Goal: Information Seeking & Learning: Learn about a topic

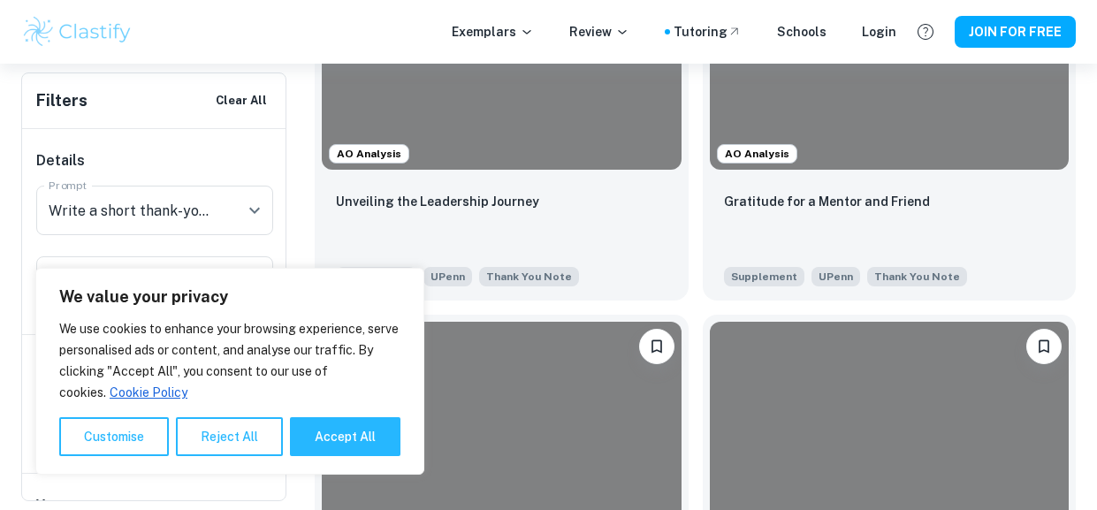
scroll to position [603, 0]
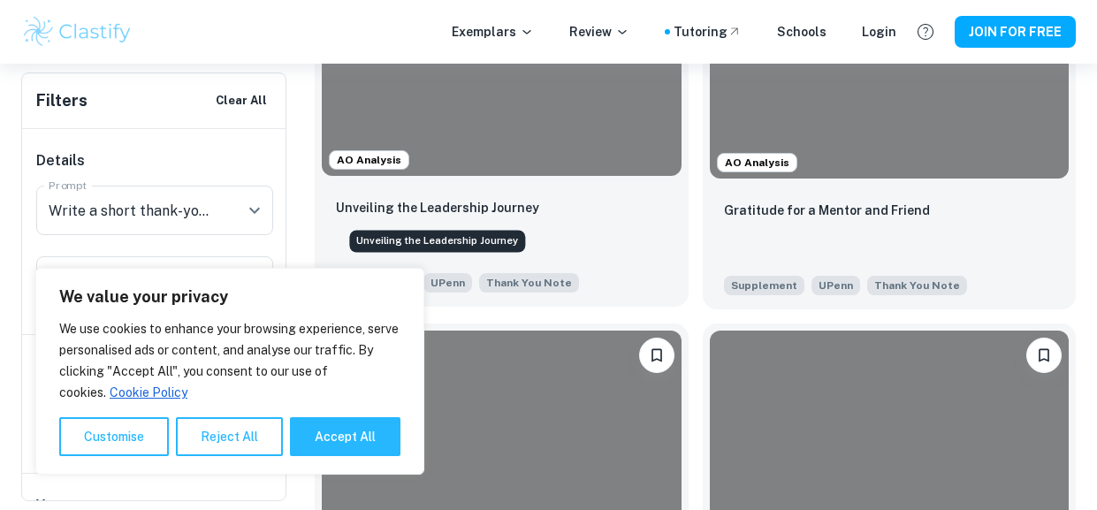
click at [462, 202] on p "Unveiling the Leadership Journey" at bounding box center [437, 207] width 203 height 19
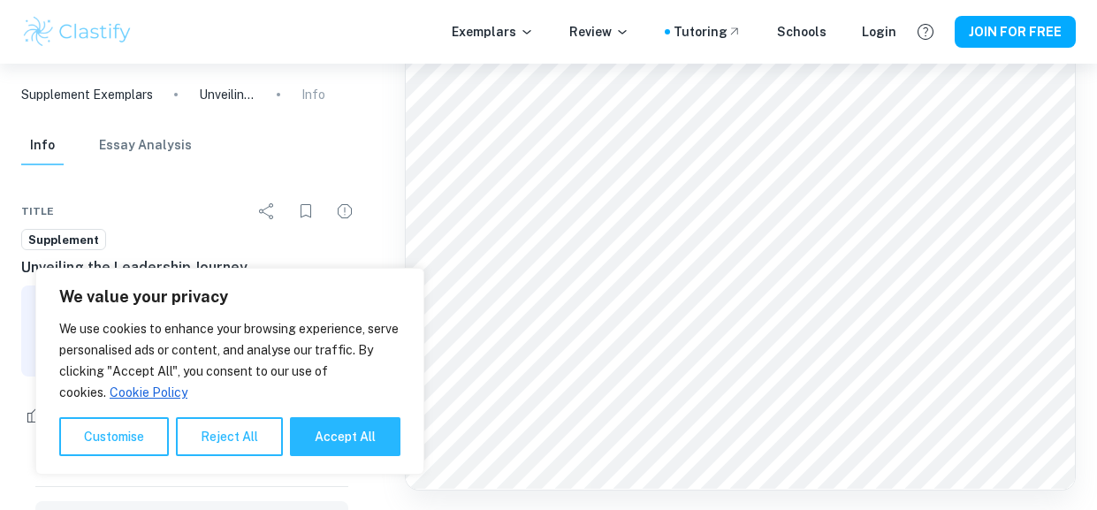
scroll to position [1503, 0]
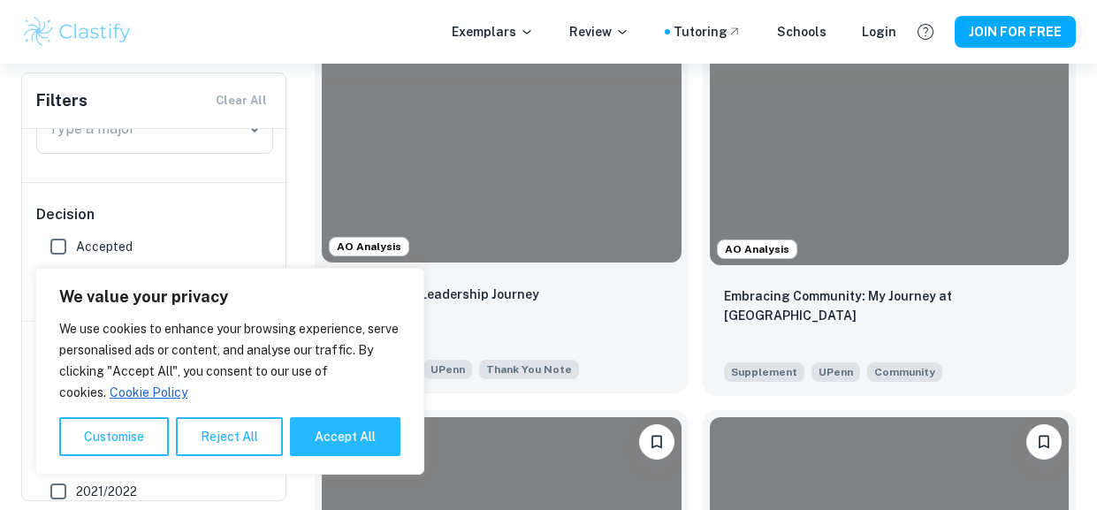
scroll to position [508, 0]
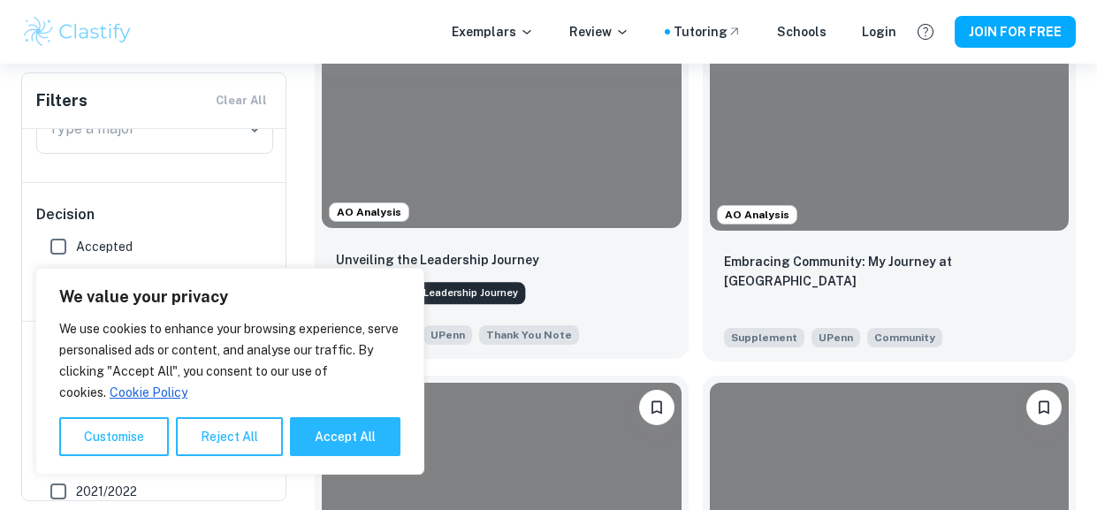
click at [482, 257] on p "Unveiling the Leadership Journey" at bounding box center [437, 259] width 203 height 19
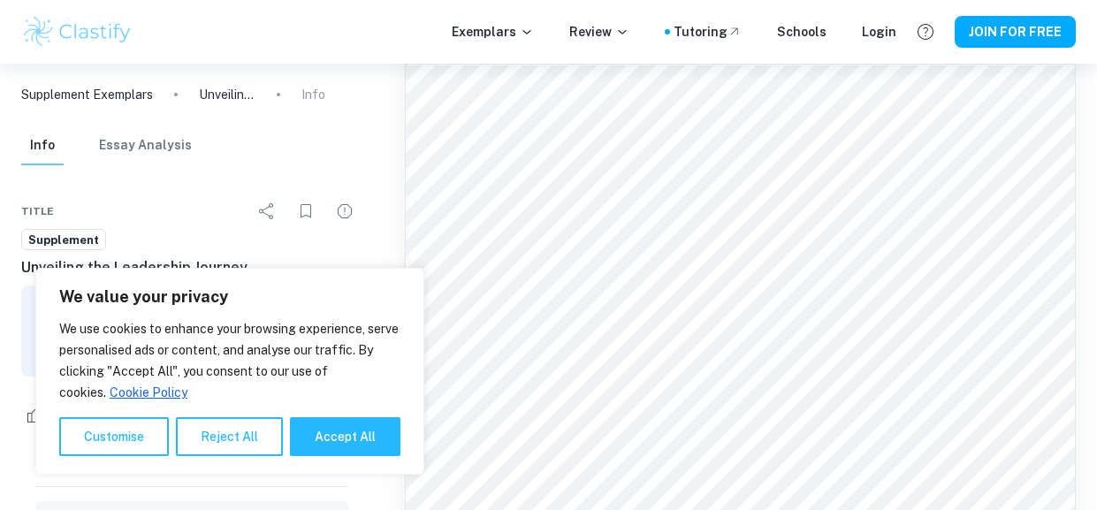
scroll to position [1503, 0]
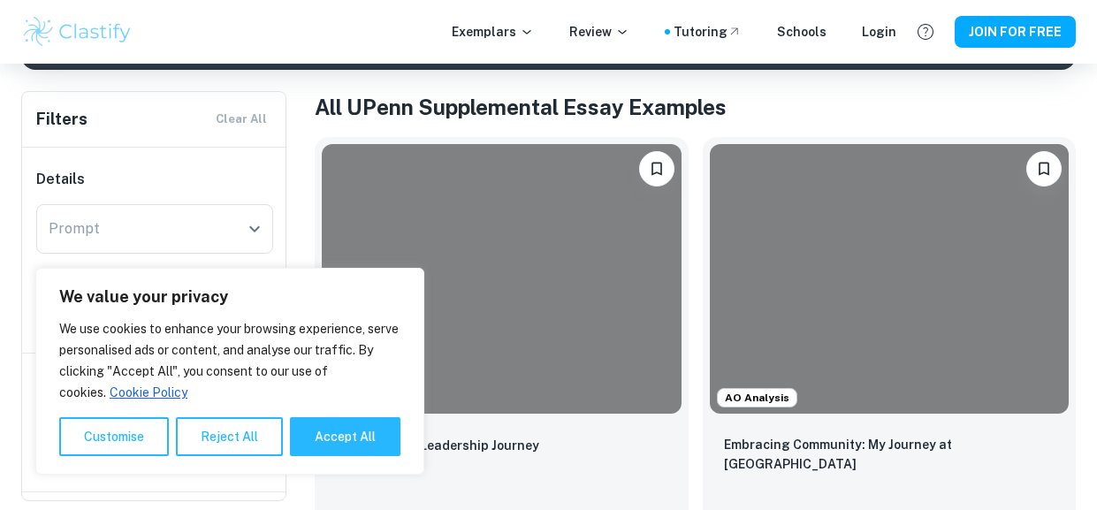
scroll to position [355, 0]
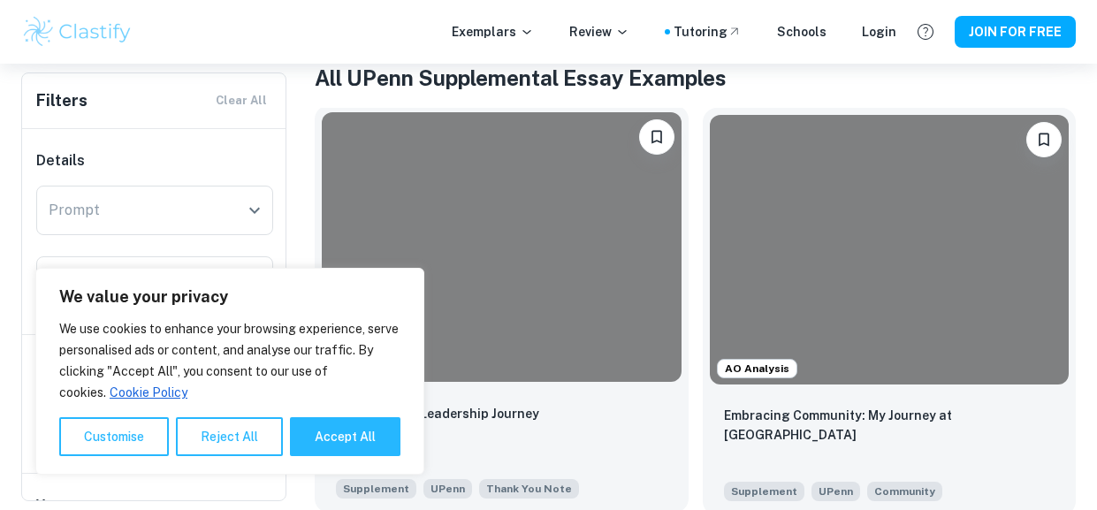
click at [485, 285] on div at bounding box center [502, 247] width 360 height 270
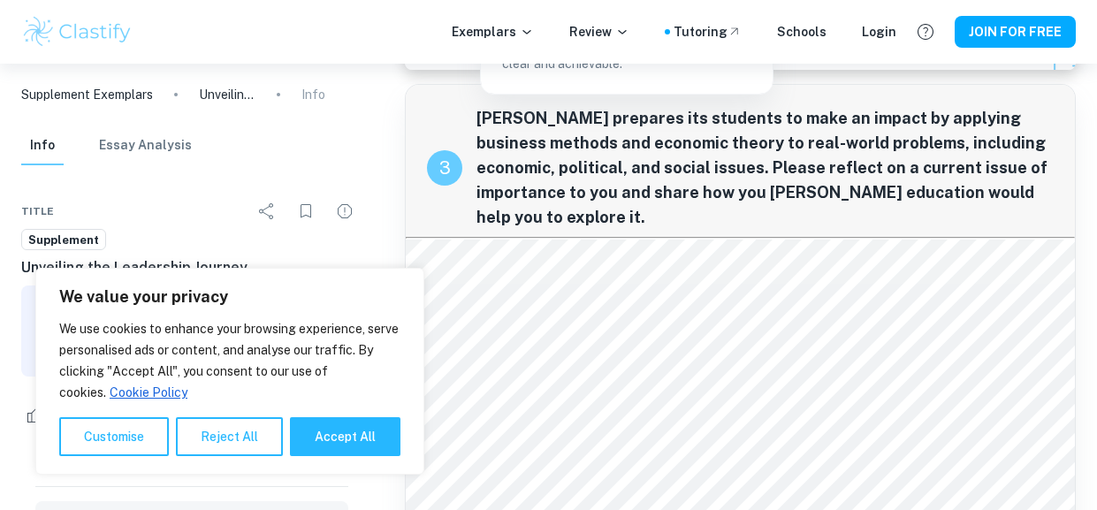
scroll to position [1503, 0]
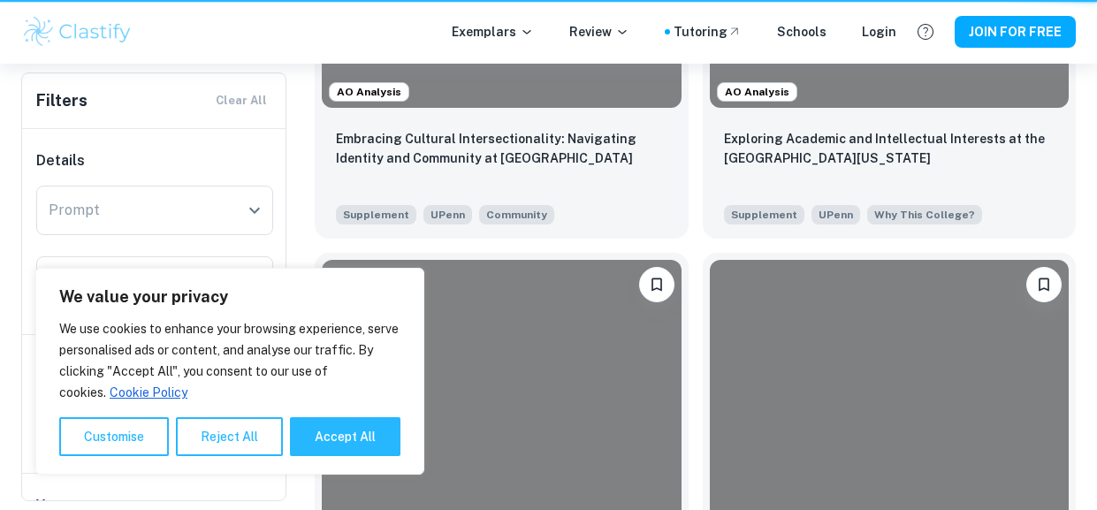
scroll to position [355, 0]
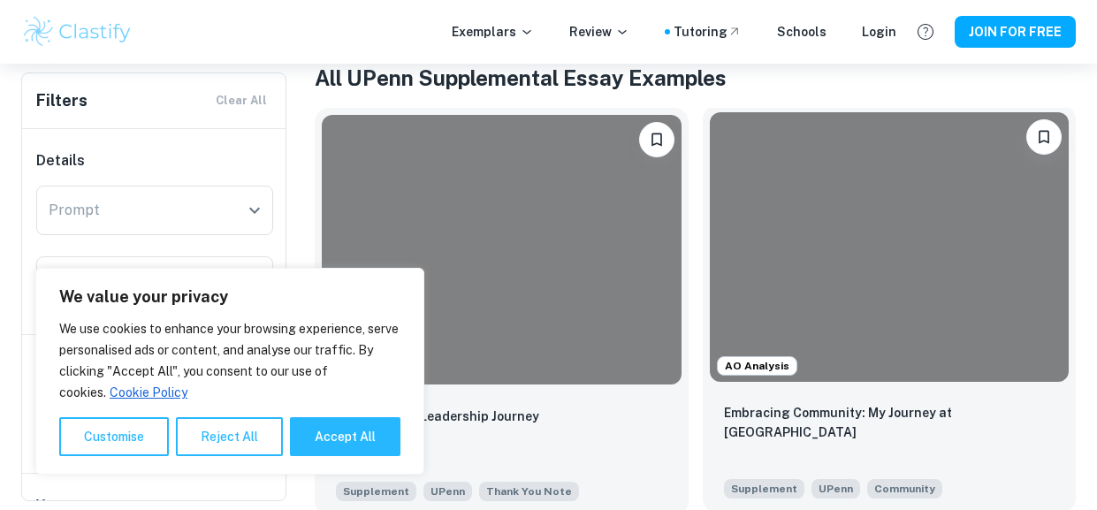
click at [791, 287] on div at bounding box center [890, 247] width 360 height 270
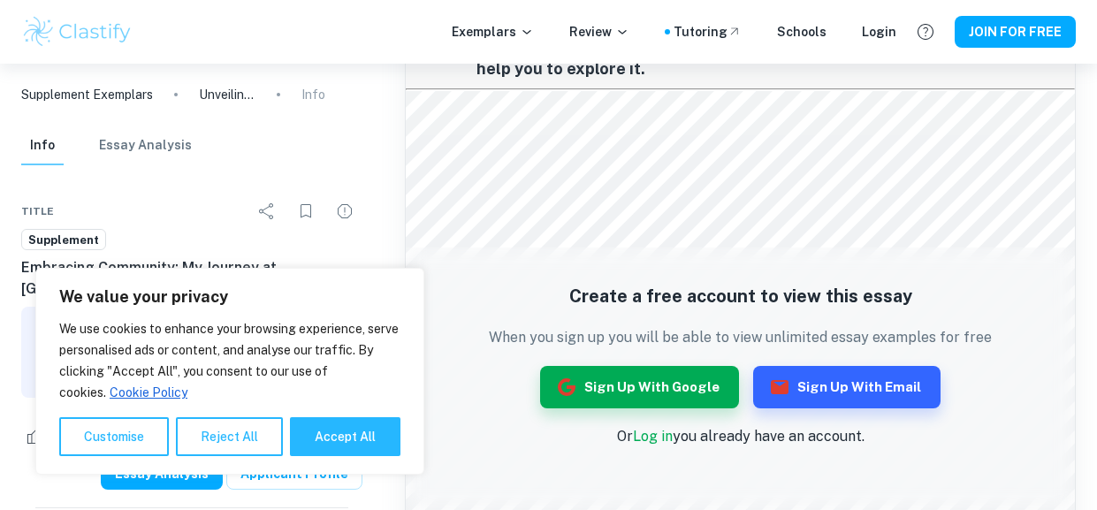
scroll to position [1482, 0]
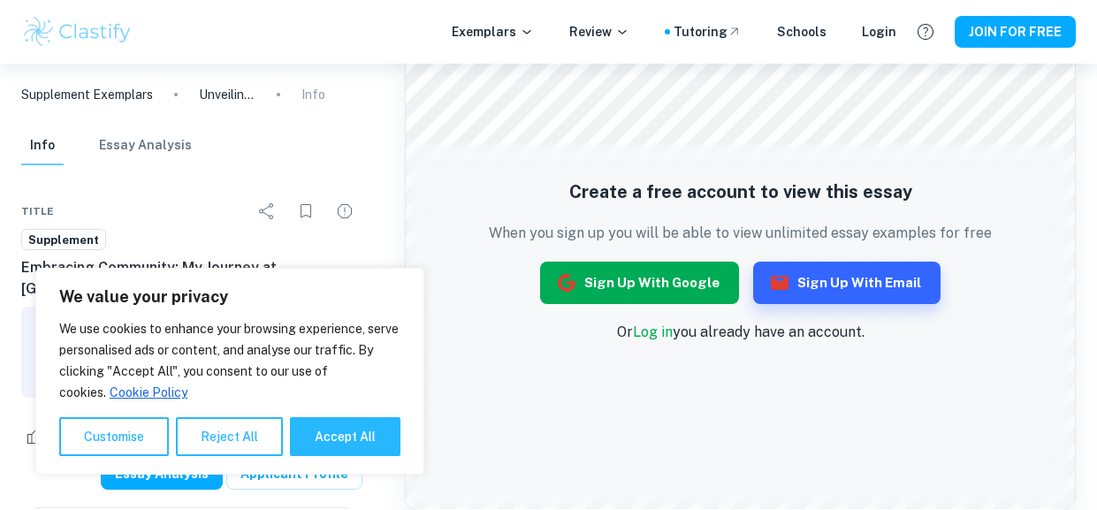
click at [723, 286] on button "Sign up with Google" at bounding box center [639, 283] width 199 height 42
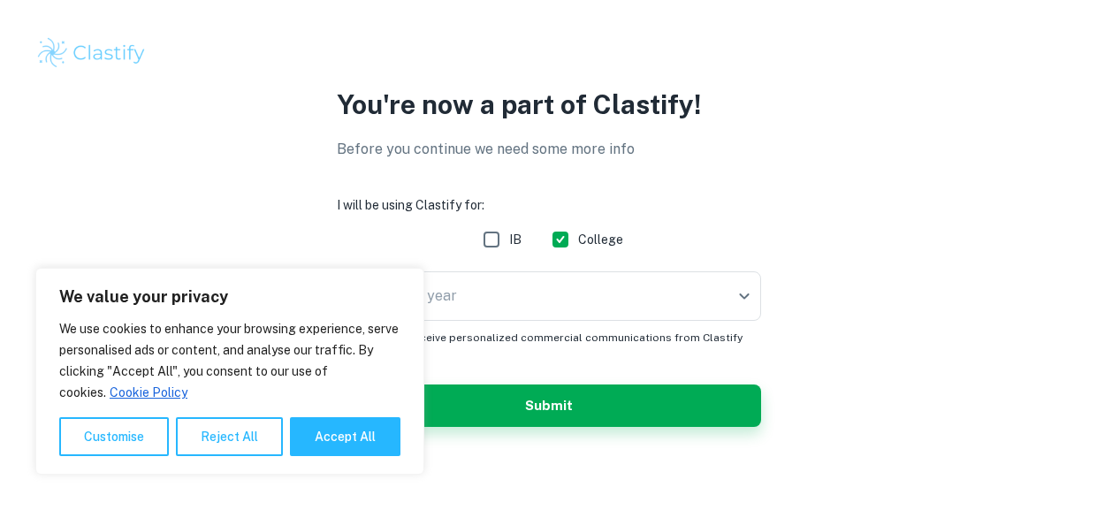
scroll to position [23, 0]
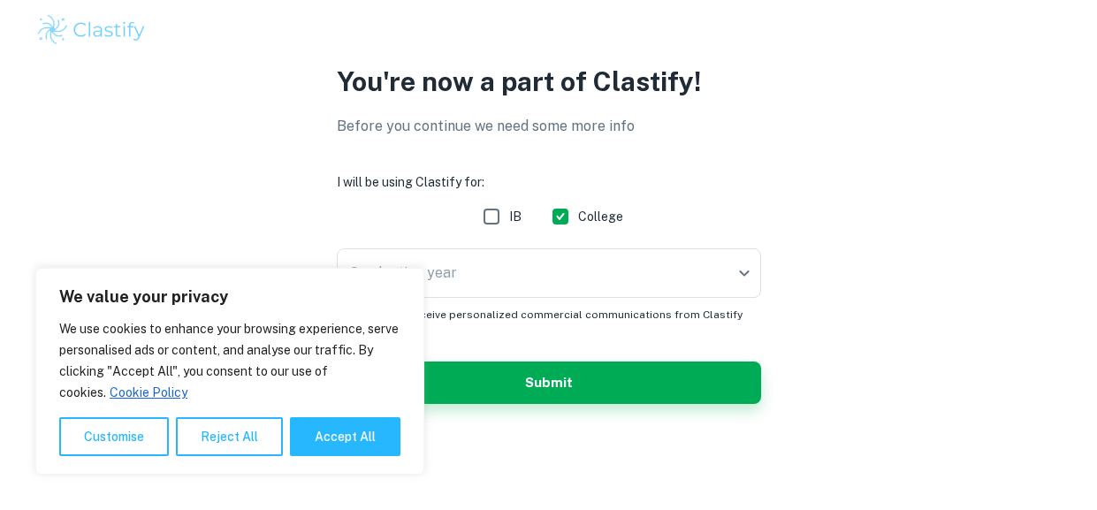
click at [493, 224] on input "IB" at bounding box center [491, 216] width 35 height 35
checkbox input "true"
click at [325, 450] on button "Accept All" at bounding box center [345, 436] width 111 height 39
checkbox input "true"
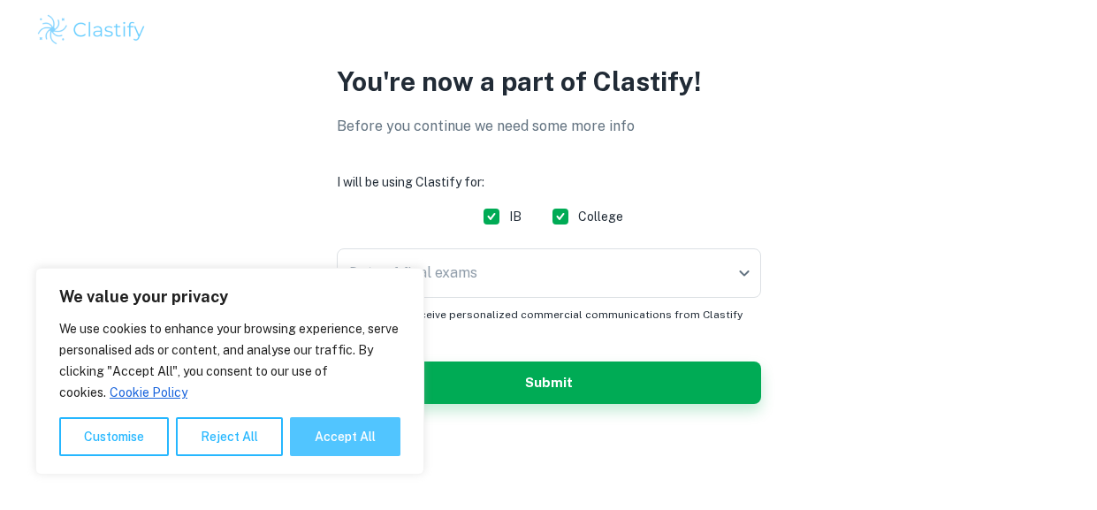
checkbox input "true"
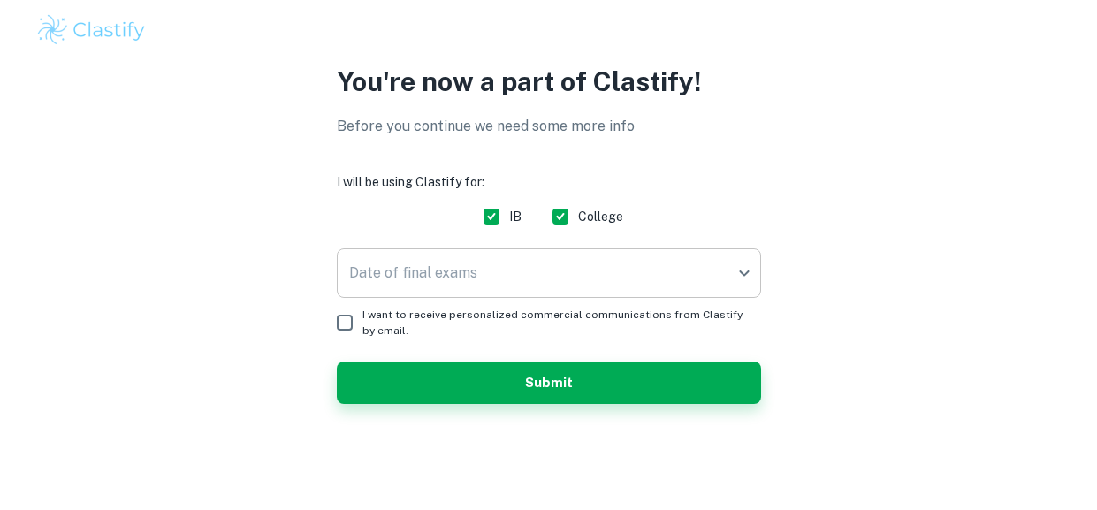
click at [444, 251] on body "We value your privacy We use cookies to enhance your browsing experience, serve…" at bounding box center [548, 232] width 1097 height 510
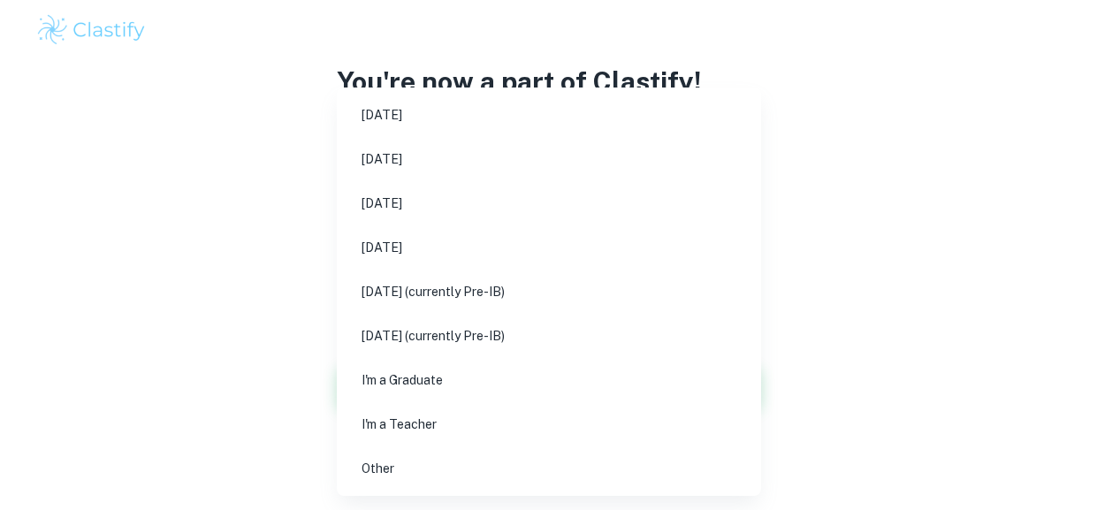
click at [439, 188] on li "May 2026" at bounding box center [549, 203] width 410 height 41
type input "M26"
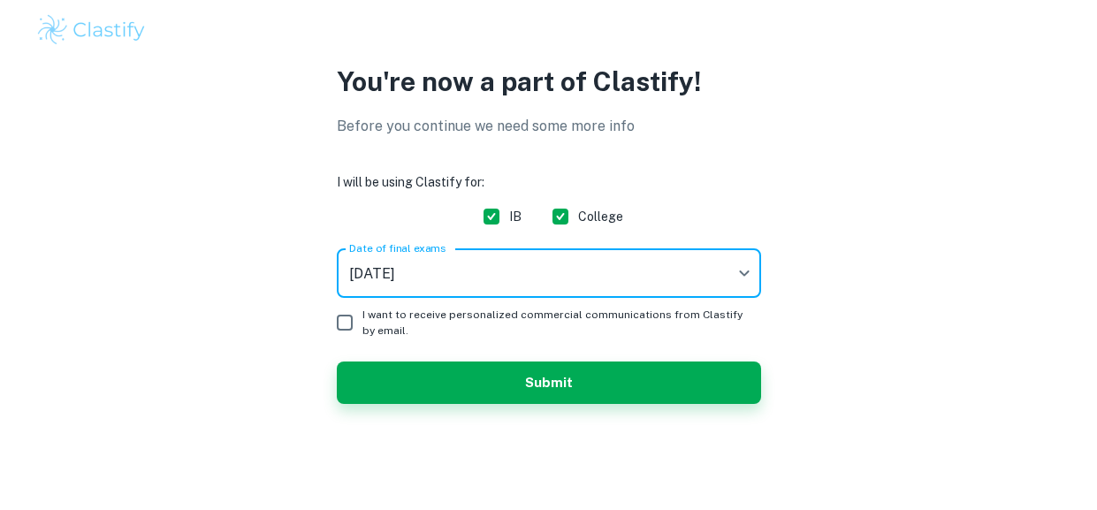
click at [394, 405] on div "You're now a part of Clastify! Before you continue we need some more info I wil…" at bounding box center [548, 243] width 1097 height 363
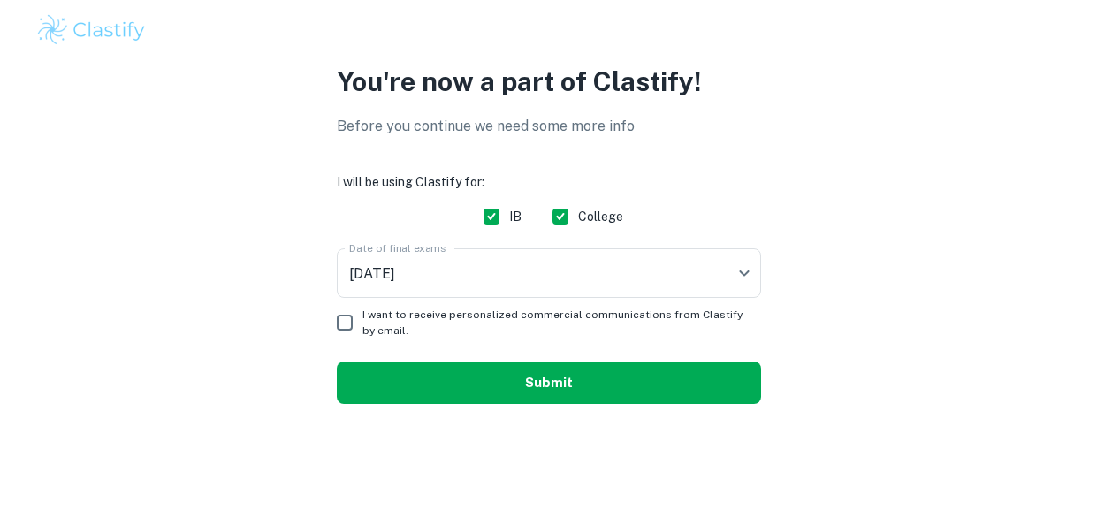
click at [409, 383] on button "Submit" at bounding box center [549, 383] width 424 height 42
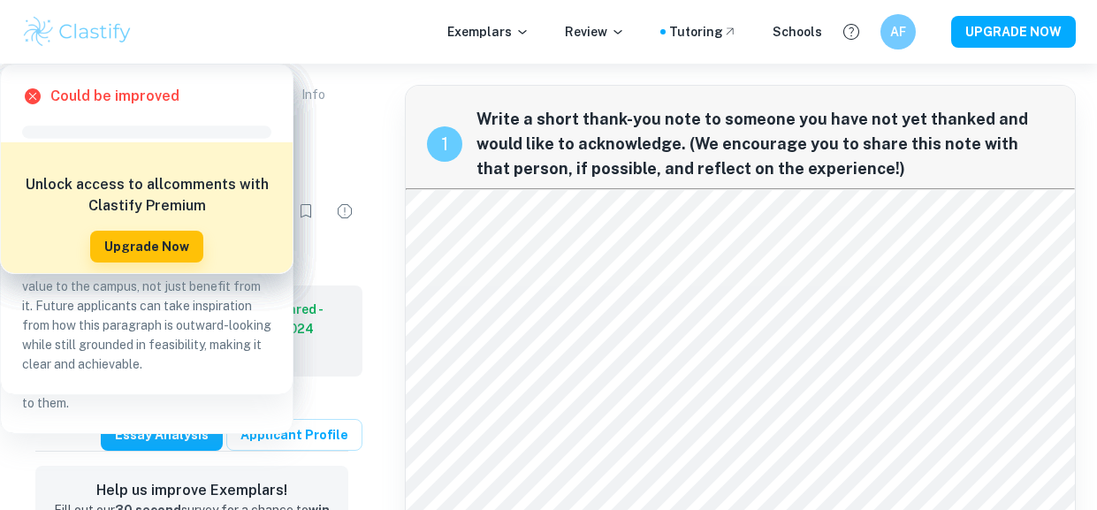
click at [146, 145] on button "Essay Analysis" at bounding box center [145, 145] width 93 height 39
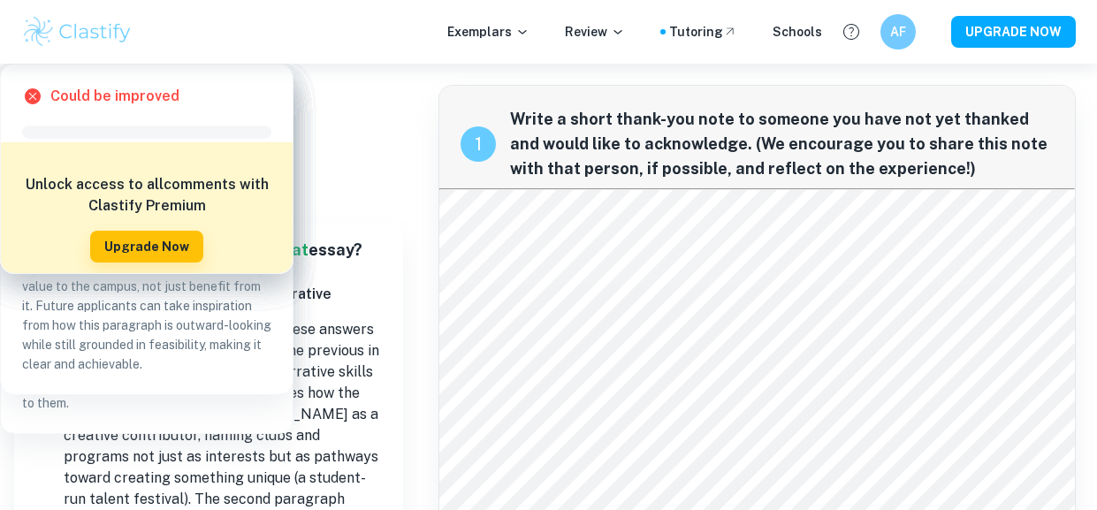
click at [478, 44] on div "Exemplars Review Tutoring Schools AF UPGRADE NOW" at bounding box center [548, 31] width 1097 height 35
click at [493, 32] on p "Exemplars" at bounding box center [488, 31] width 82 height 19
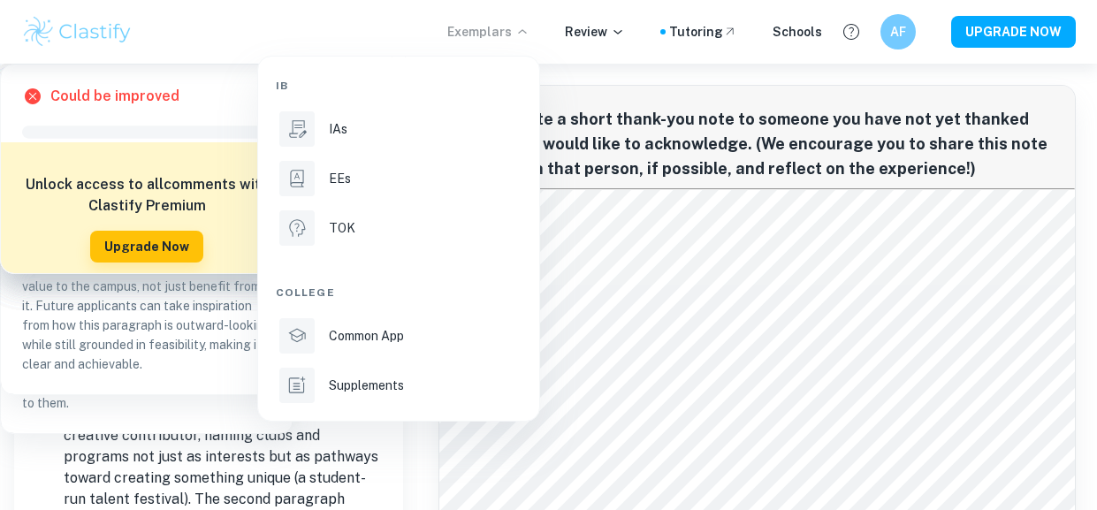
click at [591, 34] on div at bounding box center [548, 255] width 1097 height 510
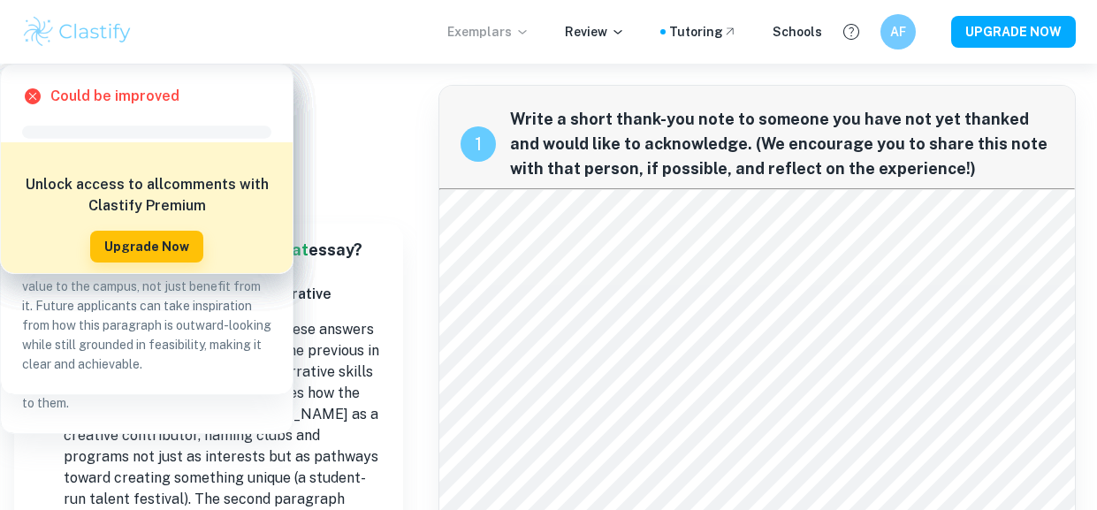
click at [505, 34] on p "Exemplars" at bounding box center [488, 31] width 82 height 19
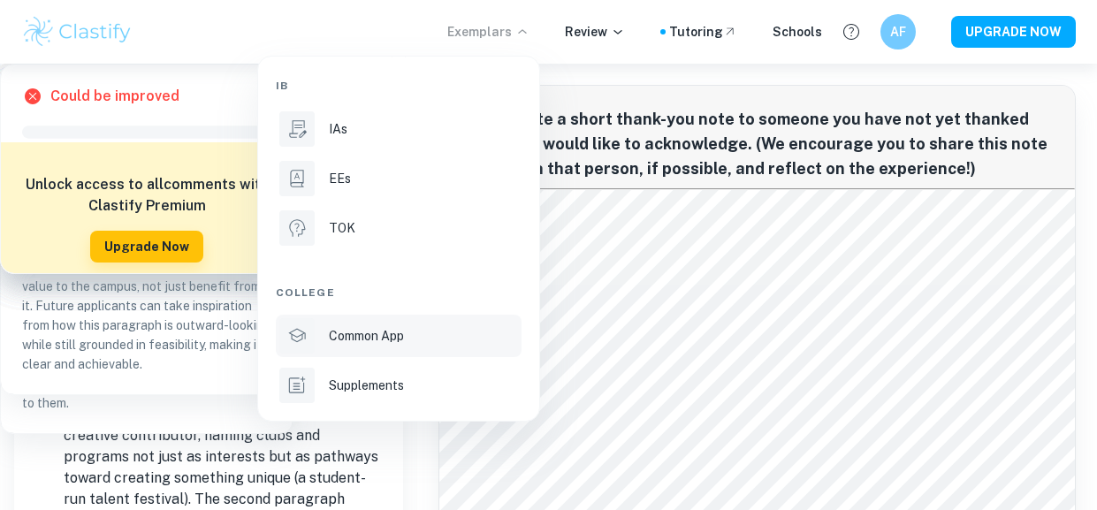
click at [390, 344] on p "Common App" at bounding box center [366, 335] width 75 height 19
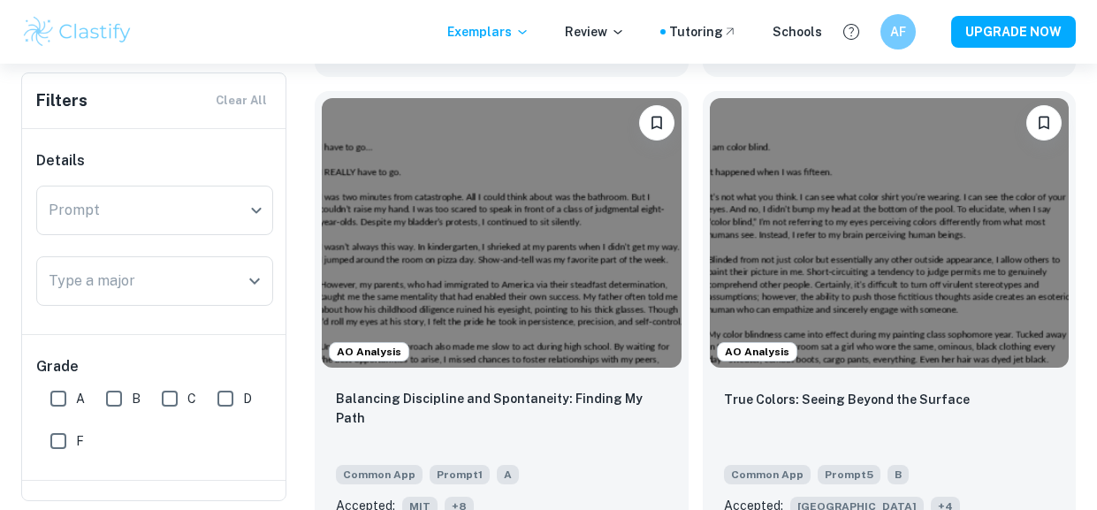
scroll to position [2854, 0]
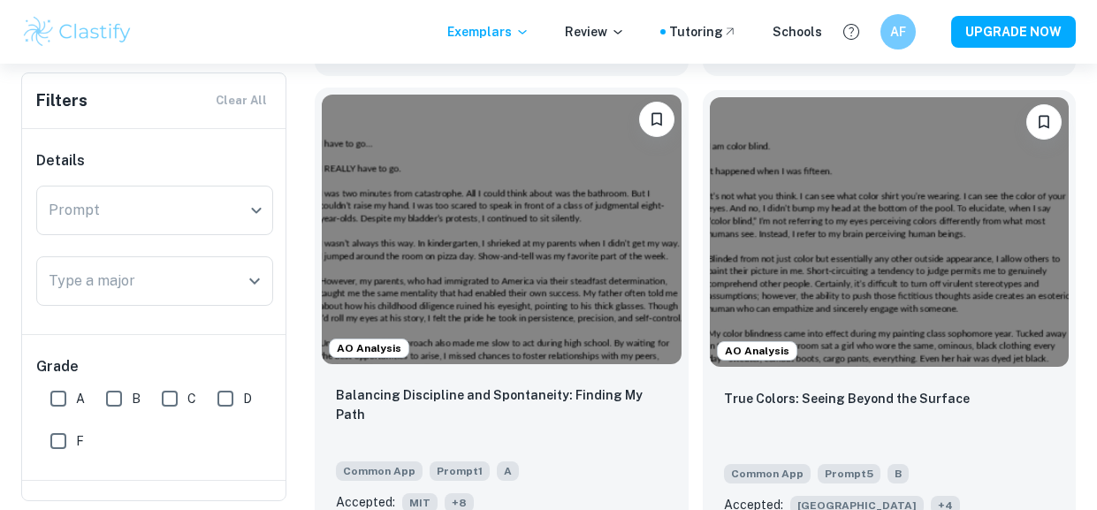
click at [437, 386] on div "Balancing Discipline and Spontaneity: Finding My Path" at bounding box center [502, 416] width 332 height 60
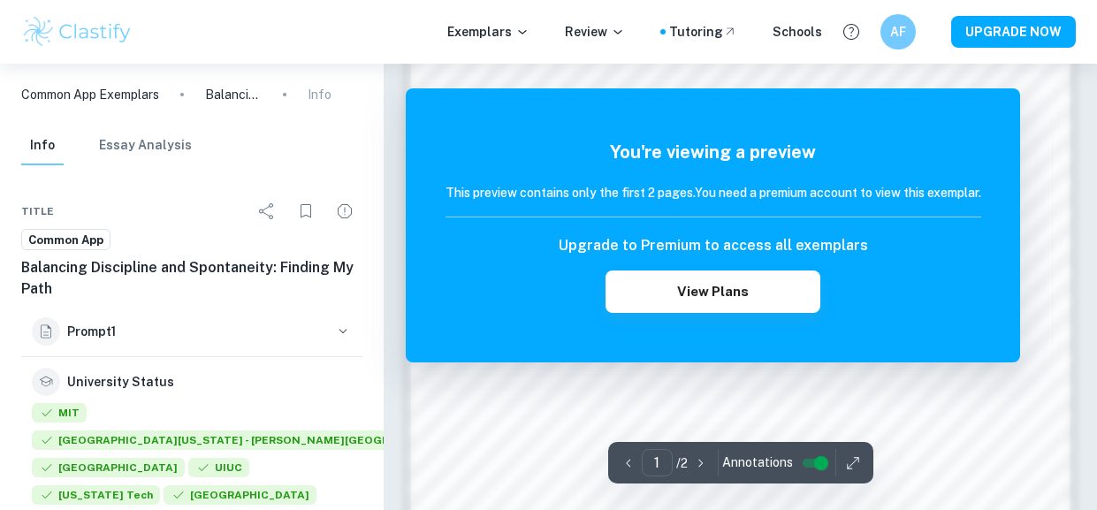
scroll to position [1563, 0]
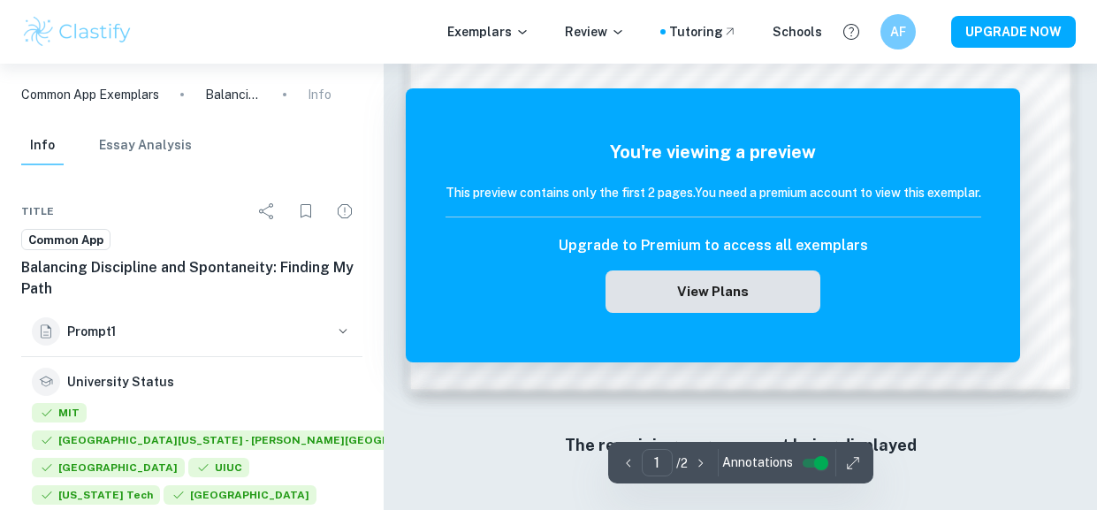
click at [643, 312] on button "View Plans" at bounding box center [713, 292] width 214 height 42
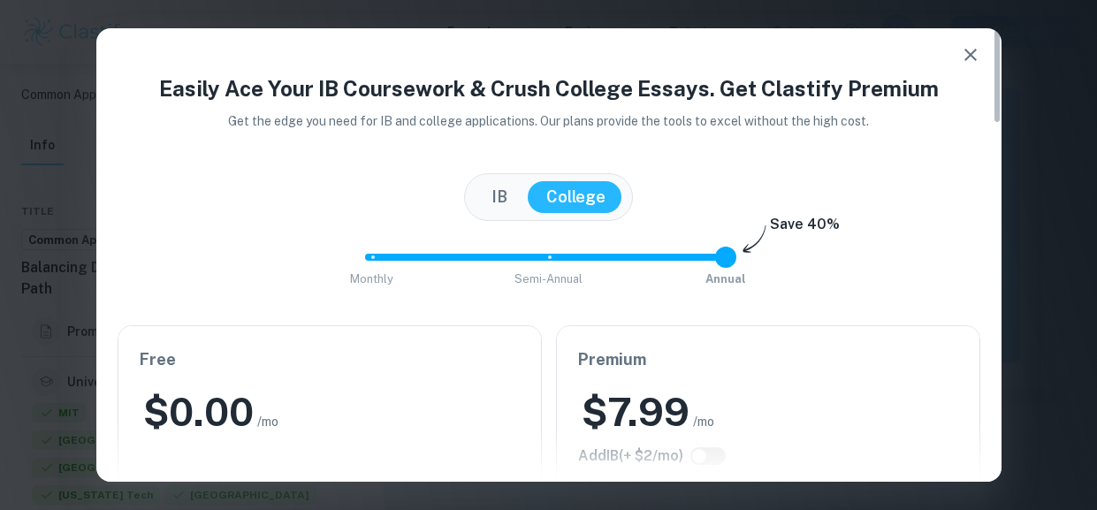
click at [975, 56] on icon "button" at bounding box center [970, 54] width 21 height 21
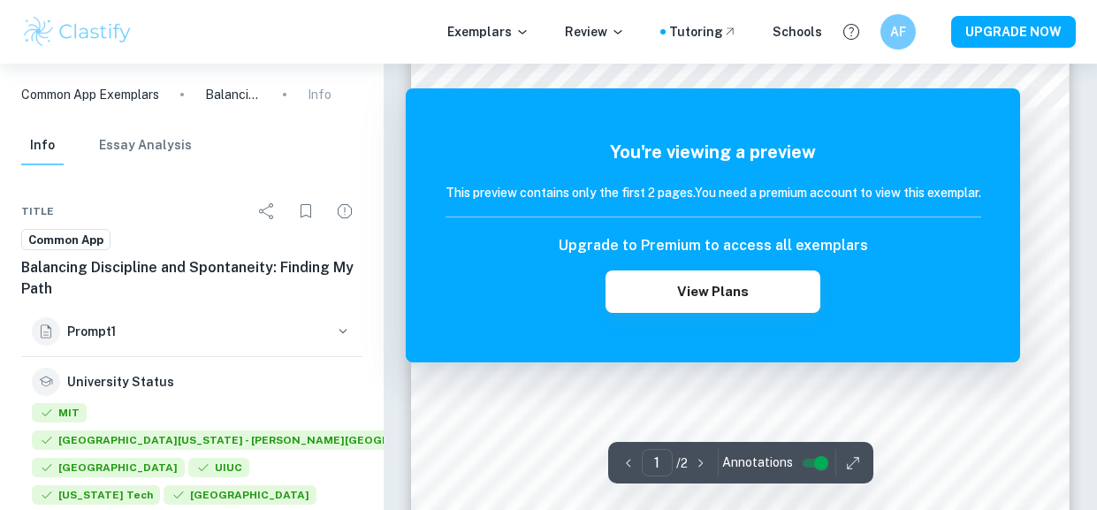
scroll to position [250, 0]
click at [1000, 108] on div "You're viewing a preview This preview contains only the first 2 pages. You need…" at bounding box center [713, 225] width 615 height 274
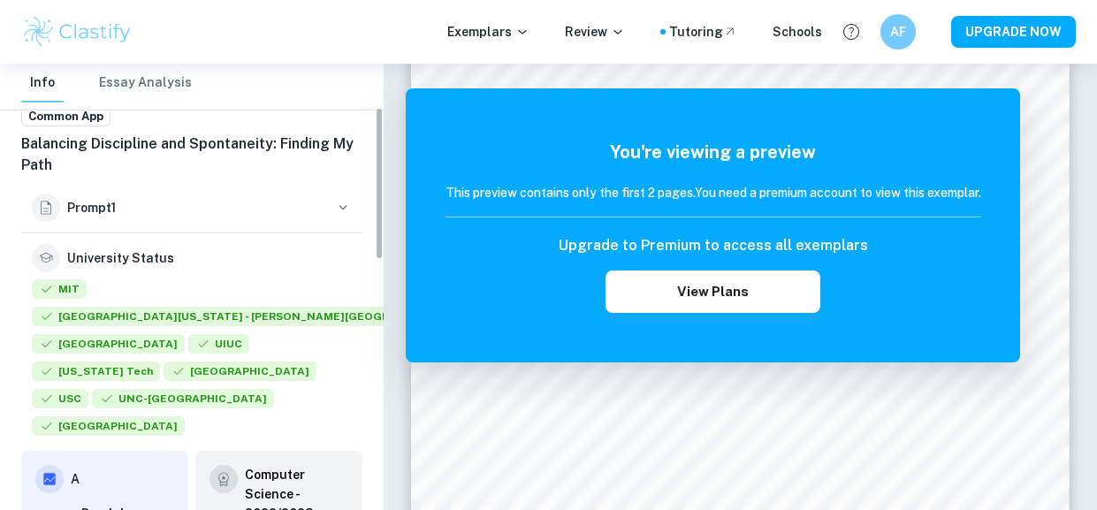
scroll to position [126, 0]
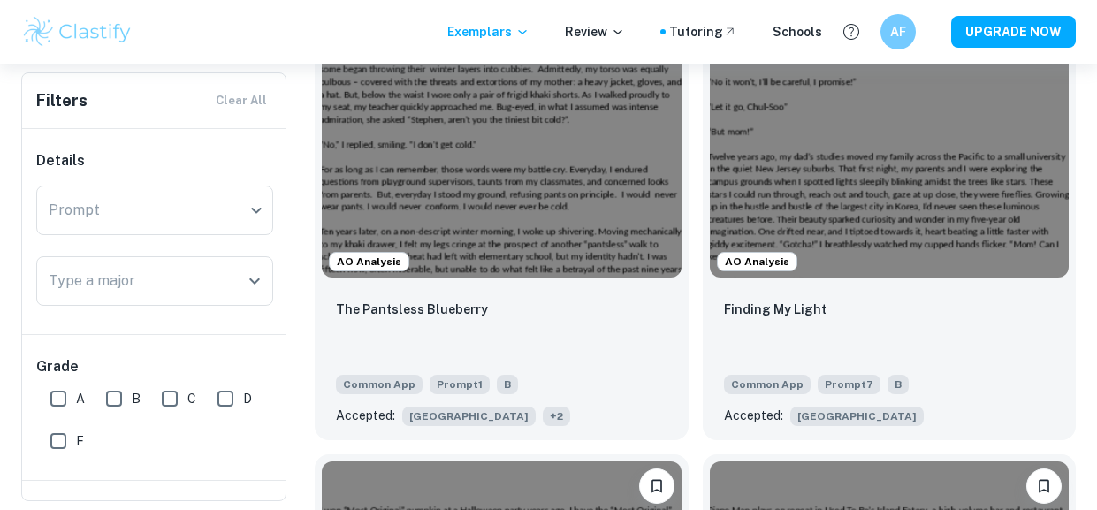
scroll to position [3401, 0]
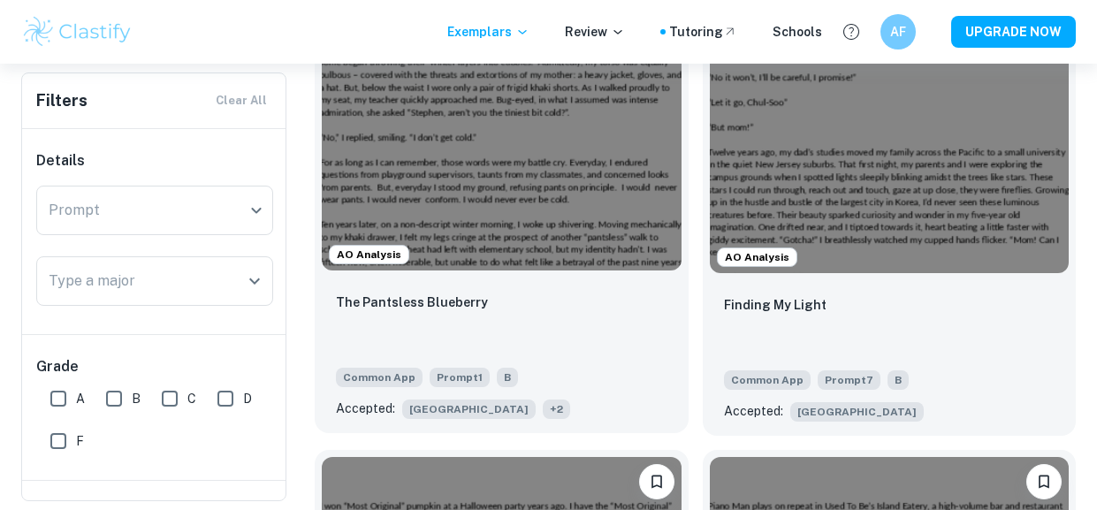
click at [469, 293] on p "The Pantsless Blueberry" at bounding box center [412, 302] width 152 height 19
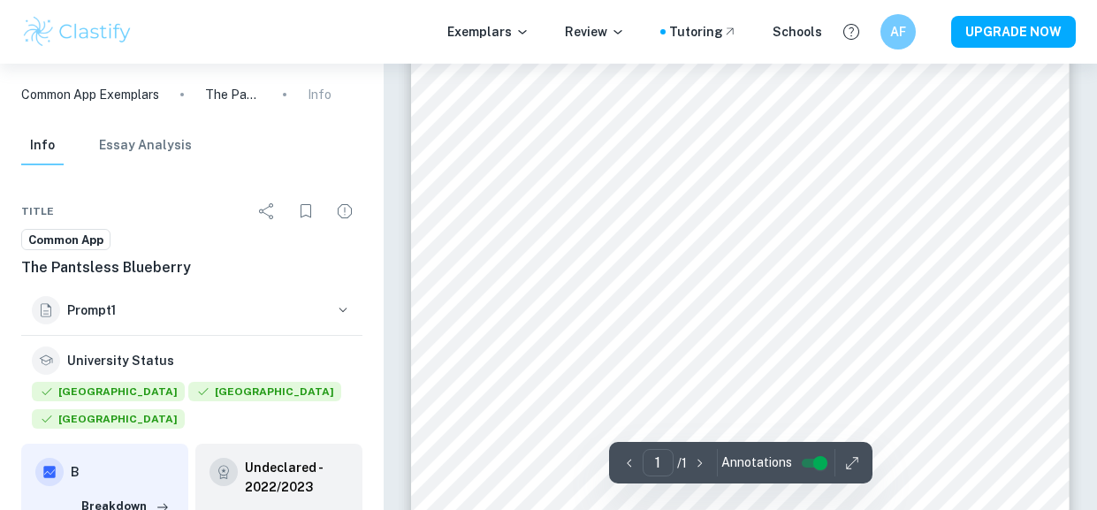
scroll to position [618, 0]
